Goal: Information Seeking & Learning: Learn about a topic

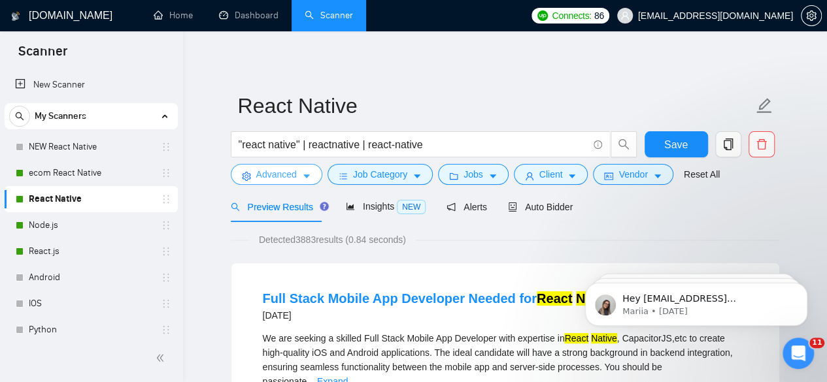
click at [313, 180] on button "Advanced" at bounding box center [276, 174] width 91 height 21
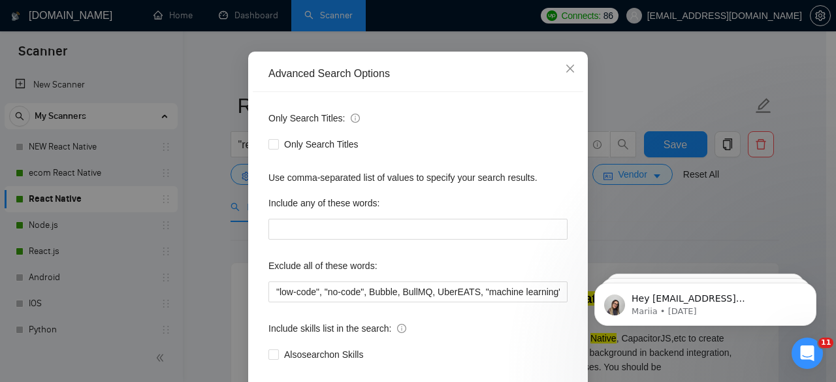
scroll to position [76, 0]
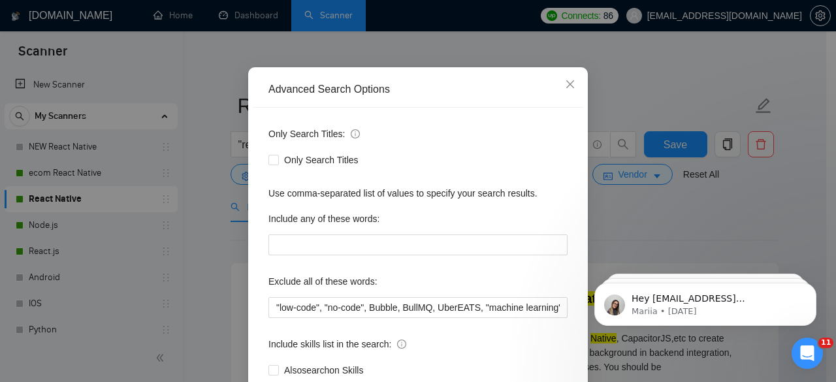
click at [688, 81] on div "Advanced Search Options Only Search Titles: Only Search Titles Use comma-separa…" at bounding box center [418, 191] width 836 height 382
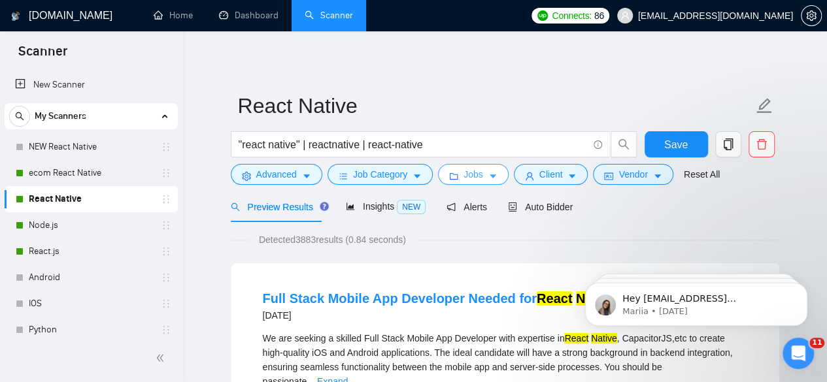
click at [464, 171] on span "Jobs" at bounding box center [473, 174] width 20 height 14
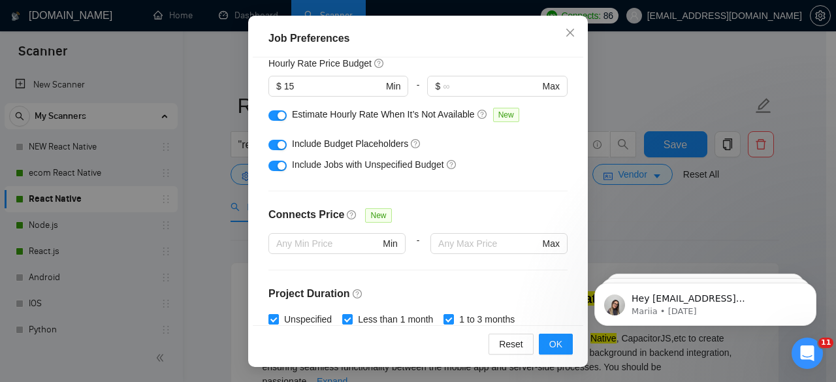
scroll to position [152, 0]
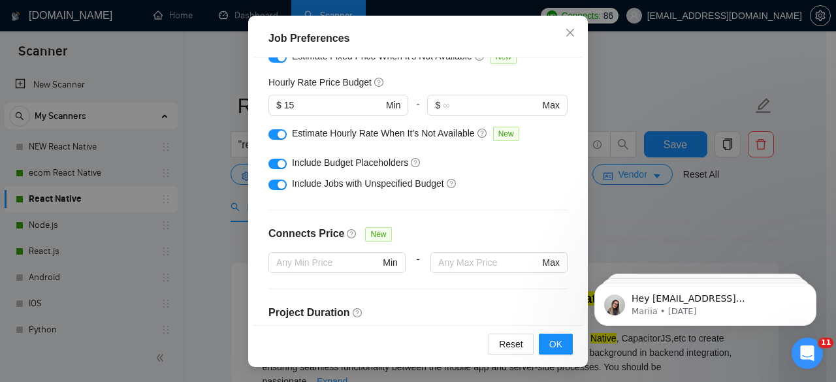
click at [702, 46] on div "Job Preferences Budget Project Type All Fixed Price Hourly Rate Fixed Price Bud…" at bounding box center [418, 191] width 836 height 382
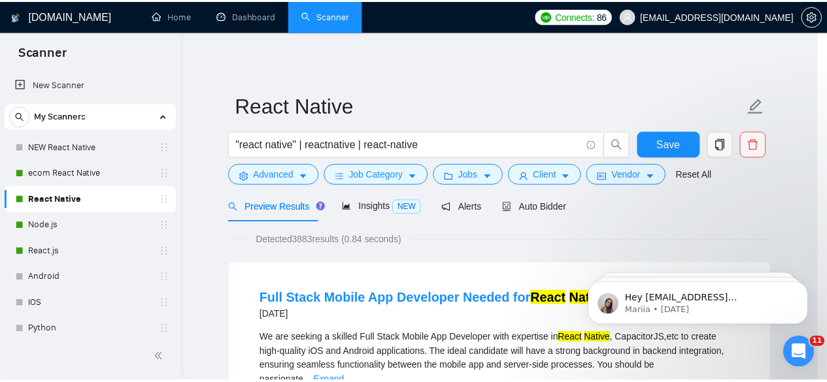
scroll to position [63, 0]
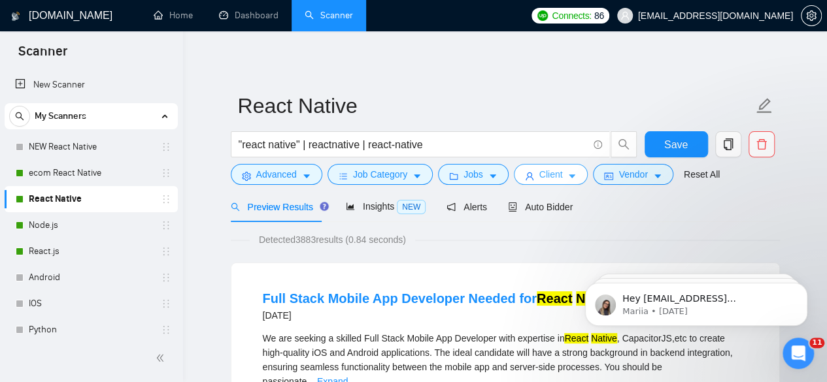
click at [533, 165] on button "Client" at bounding box center [551, 174] width 74 height 21
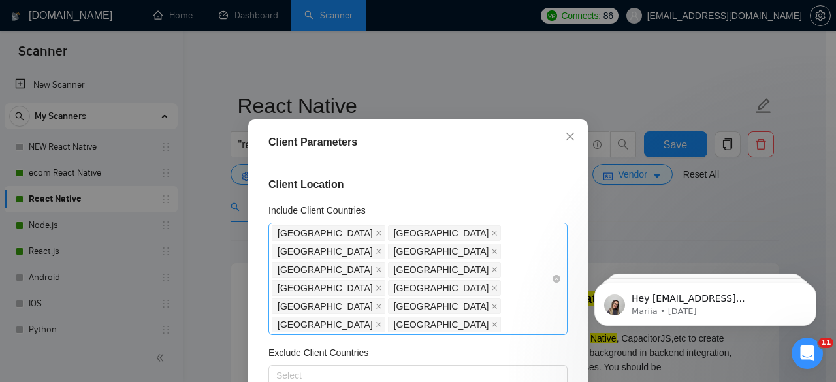
click at [506, 266] on div "[GEOGRAPHIC_DATA] [GEOGRAPHIC_DATA] [GEOGRAPHIC_DATA] [GEOGRAPHIC_DATA] [GEOGRA…" at bounding box center [412, 279] width 280 height 110
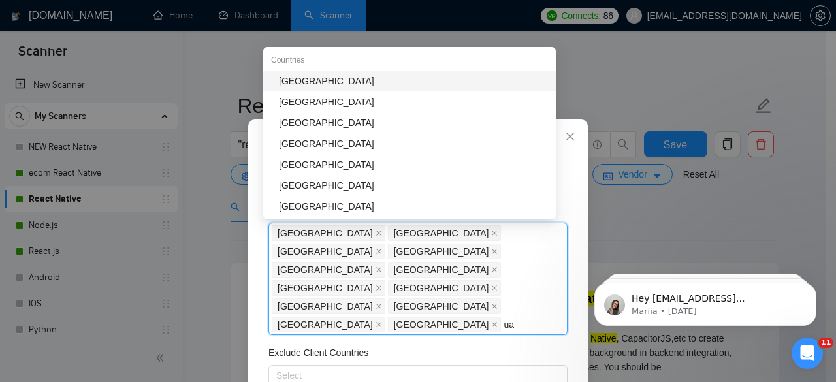
type input "u"
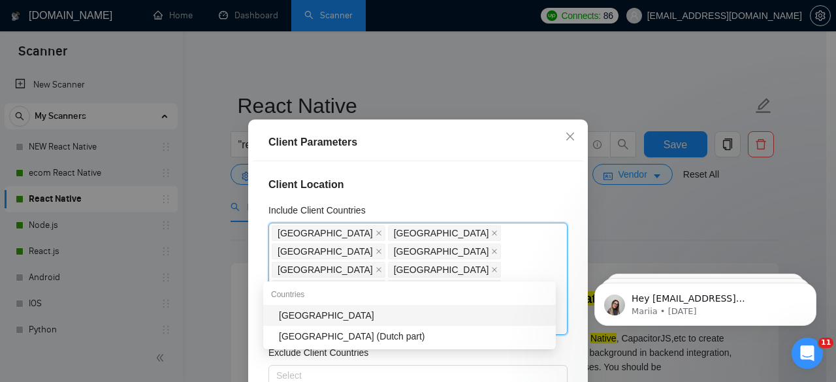
type input "d"
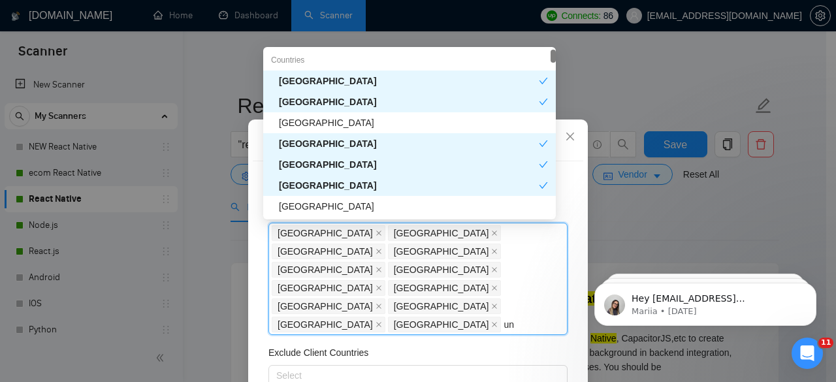
type input "u"
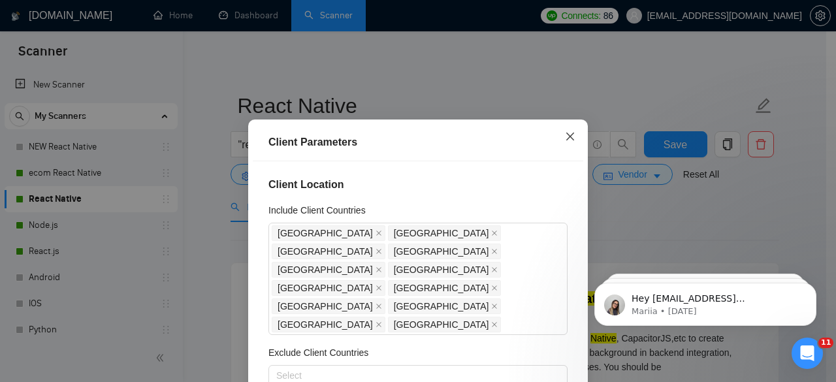
click at [569, 137] on icon "close" at bounding box center [570, 136] width 10 height 10
